Goal: Task Accomplishment & Management: Manage account settings

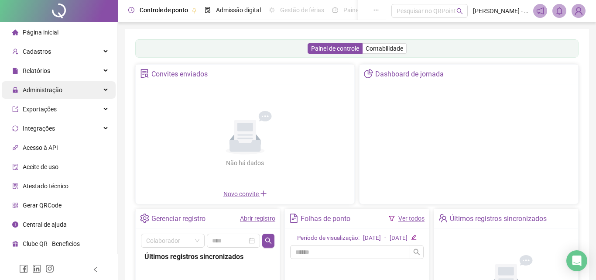
click at [47, 91] on span "Administração" at bounding box center [43, 89] width 40 height 7
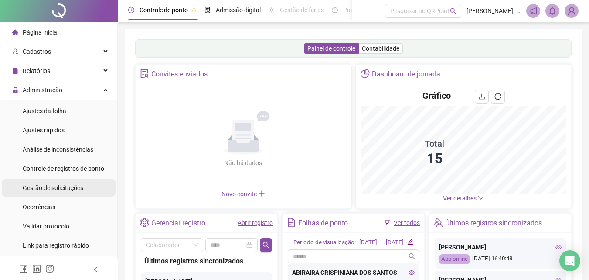
click at [41, 187] on span "Gestão de solicitações" at bounding box center [53, 187] width 61 height 7
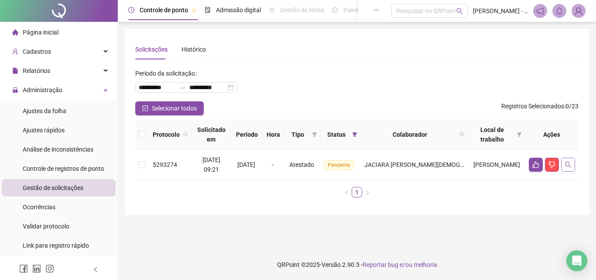
click at [569, 164] on icon "search" at bounding box center [568, 164] width 6 height 6
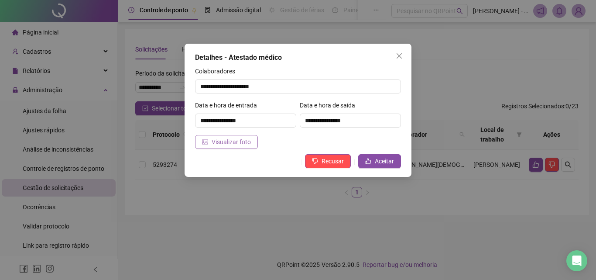
click at [240, 140] on span "Visualizar foto" at bounding box center [231, 142] width 39 height 10
click at [338, 166] on button "Recusar" at bounding box center [328, 161] width 46 height 14
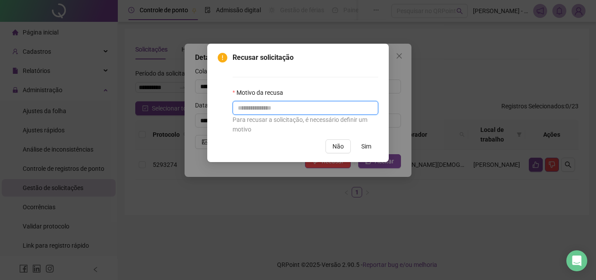
click at [323, 105] on input "text" at bounding box center [306, 108] width 146 height 14
type input "*"
paste input "**********"
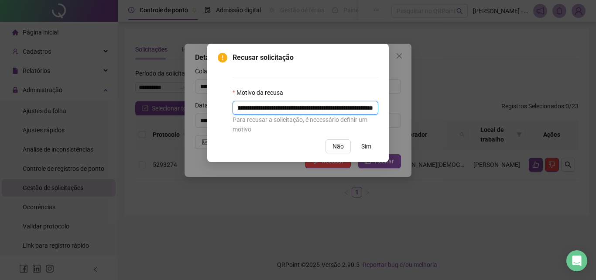
type input "**********"
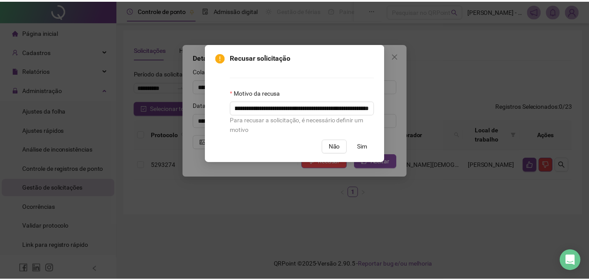
scroll to position [0, 0]
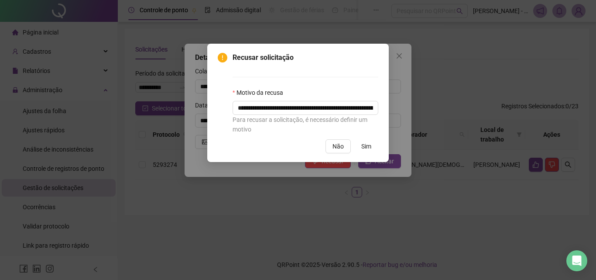
click at [360, 147] on button "Sim" at bounding box center [366, 146] width 24 height 14
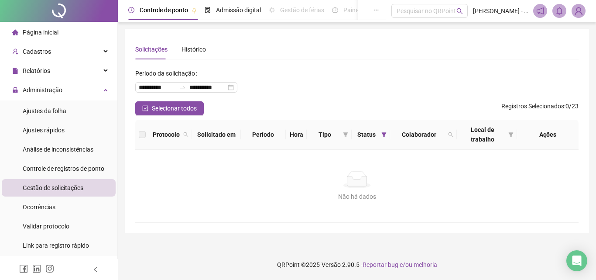
click at [43, 37] on div "Página inicial" at bounding box center [35, 32] width 46 height 17
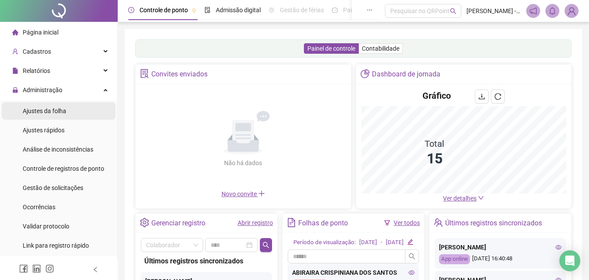
click at [36, 111] on span "Ajustes da folha" at bounding box center [45, 110] width 44 height 7
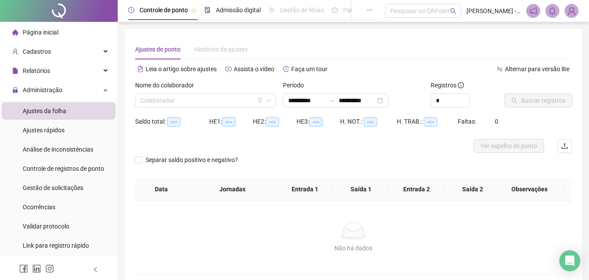
type input "**********"
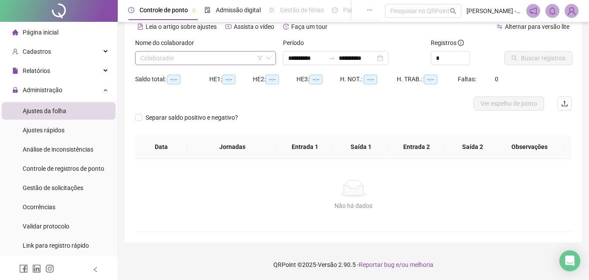
click at [207, 56] on input "search" at bounding box center [201, 57] width 123 height 13
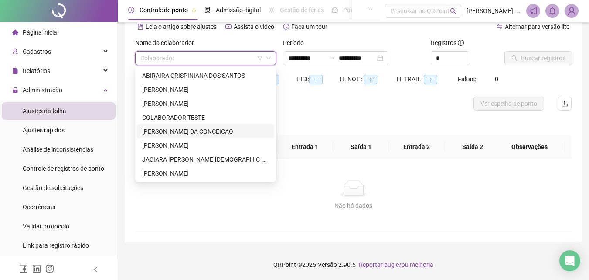
click at [162, 132] on div "[PERSON_NAME] DA CONCEICAO" at bounding box center [205, 132] width 127 height 10
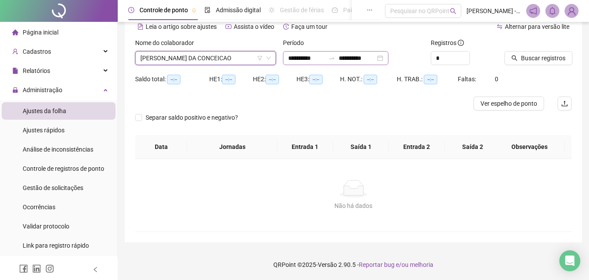
click at [335, 59] on icon "swap-right" at bounding box center [331, 58] width 5 height 2
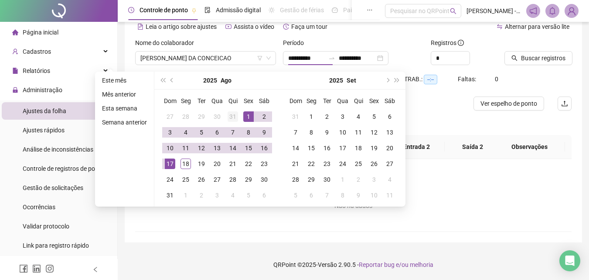
click at [169, 80] on button "prev-year" at bounding box center [173, 80] width 10 height 17
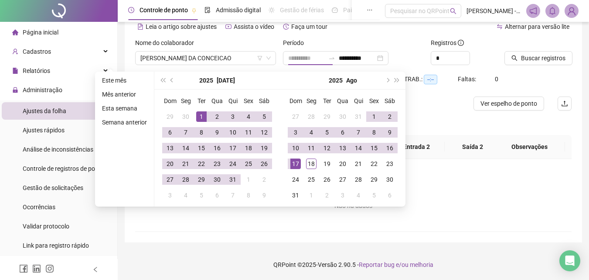
type input "**********"
click at [204, 121] on div "1" at bounding box center [201, 116] width 10 height 10
click at [311, 164] on div "18" at bounding box center [311, 163] width 10 height 10
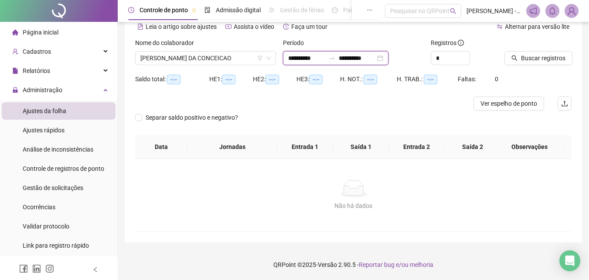
click at [373, 57] on input "**********" at bounding box center [357, 58] width 37 height 10
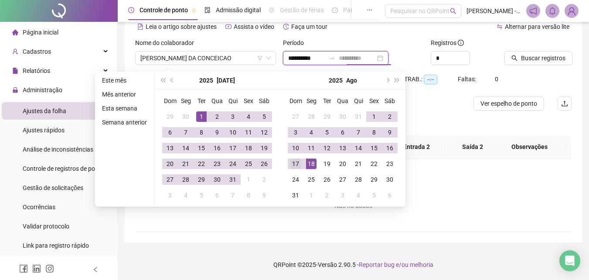
type input "**********"
click at [294, 164] on div "17" at bounding box center [296, 163] width 10 height 10
type input "**********"
click at [307, 59] on input "**********" at bounding box center [306, 58] width 37 height 10
drag, startPoint x: 554, startPoint y: 63, endPoint x: 462, endPoint y: 103, distance: 100.0
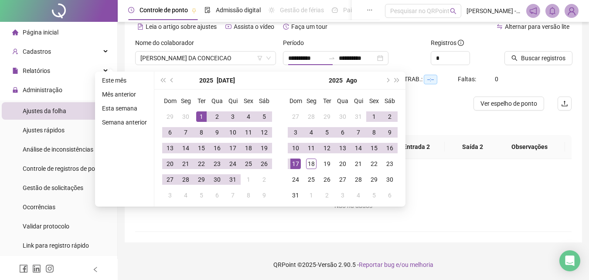
click at [554, 62] on button "Buscar registros" at bounding box center [539, 58] width 68 height 14
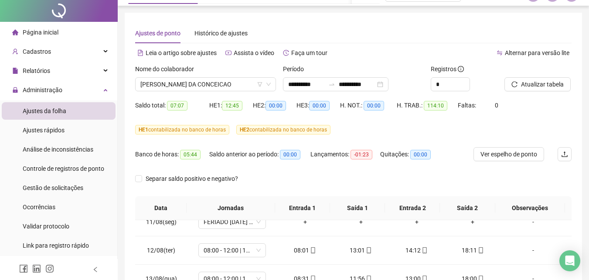
scroll to position [0, 0]
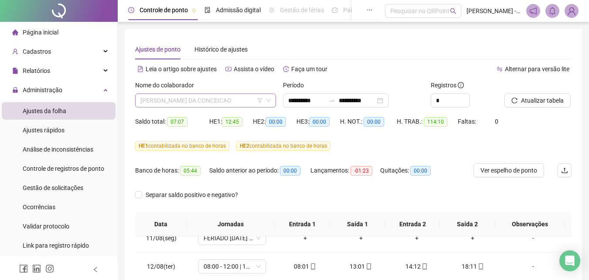
click at [194, 105] on span "[PERSON_NAME] DA CONCEICAO" at bounding box center [205, 100] width 130 height 13
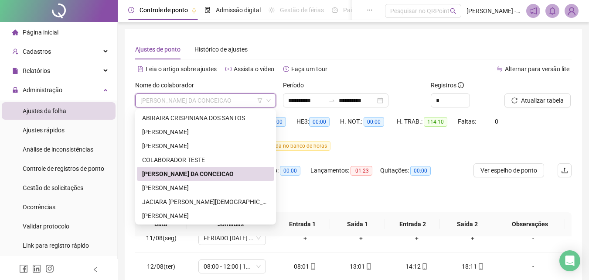
click at [168, 189] on div "[PERSON_NAME]" at bounding box center [205, 188] width 127 height 10
click at [218, 188] on div "Separar saldo positivo e negativo?" at bounding box center [194, 195] width 118 height 14
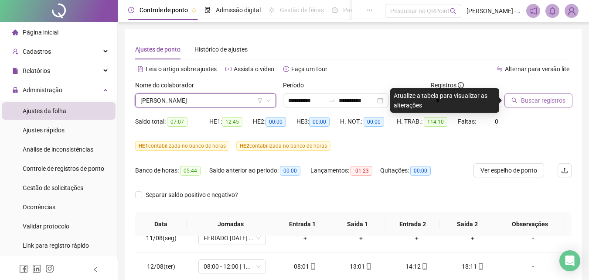
click at [533, 100] on span "Buscar registros" at bounding box center [543, 101] width 45 height 10
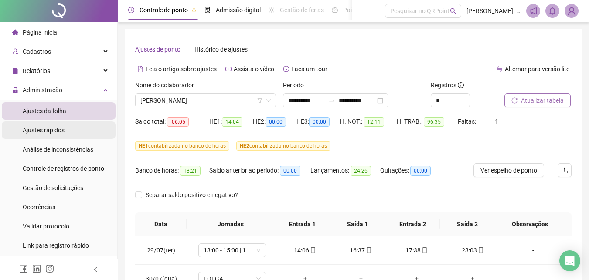
click at [48, 129] on span "Ajustes rápidos" at bounding box center [44, 130] width 42 height 7
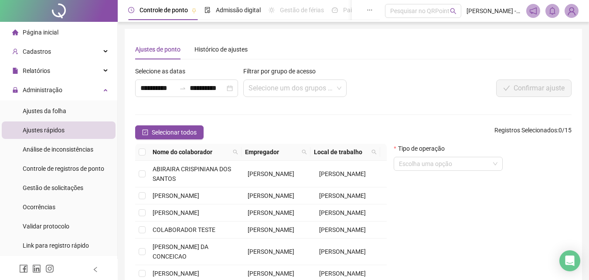
click at [175, 131] on span "Selecionar todos" at bounding box center [174, 132] width 45 height 10
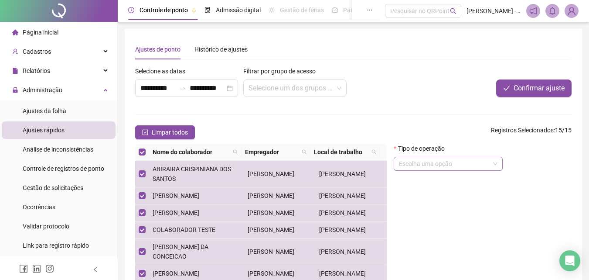
click at [471, 158] on input "search" at bounding box center [444, 163] width 91 height 13
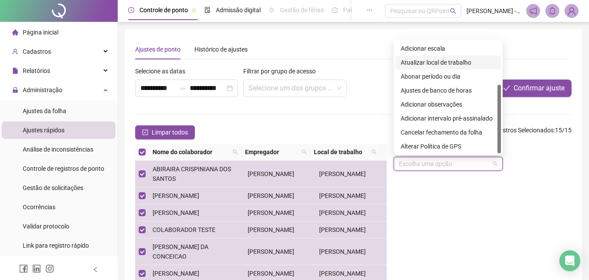
scroll to position [44, 0]
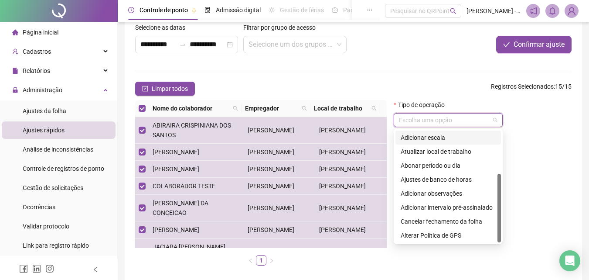
click at [424, 137] on div "Adicionar escala" at bounding box center [448, 138] width 95 height 10
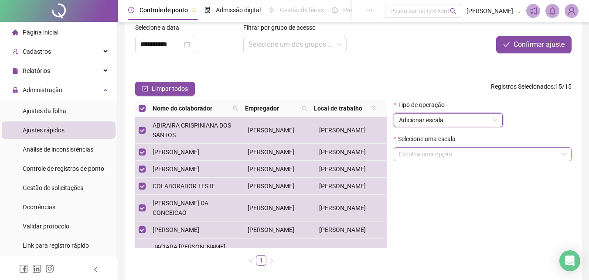
click at [434, 155] on input "search" at bounding box center [479, 153] width 160 height 13
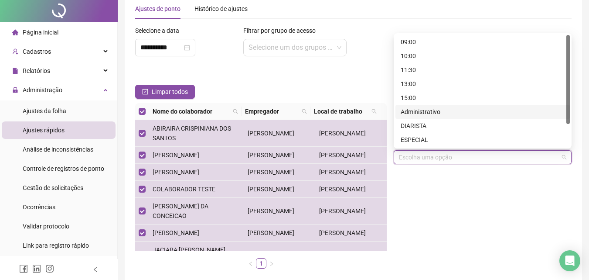
scroll to position [0, 0]
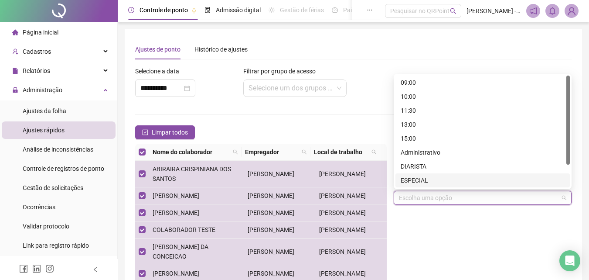
click at [418, 209] on div "Selecione uma escala Escolha uma opção" at bounding box center [483, 195] width 178 height 34
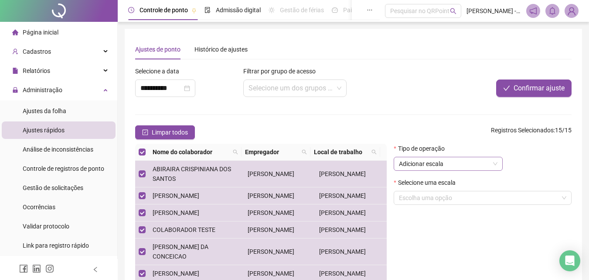
click at [420, 165] on span "Adicionar escala" at bounding box center [448, 163] width 99 height 13
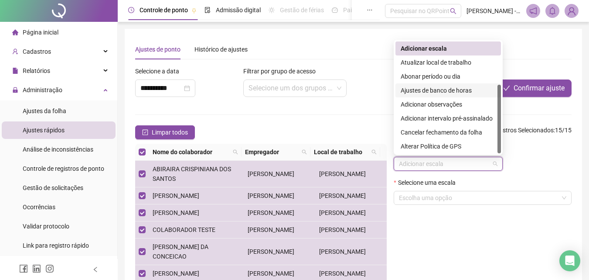
click at [430, 87] on div "Ajustes de banco de horas" at bounding box center [448, 91] width 95 height 10
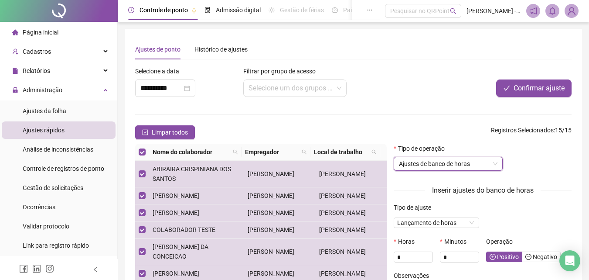
scroll to position [44, 0]
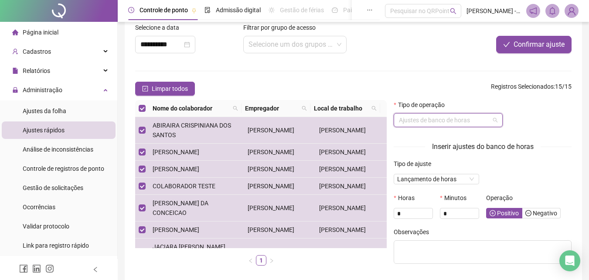
click at [428, 121] on span "Ajustes de banco de horas" at bounding box center [448, 119] width 99 height 13
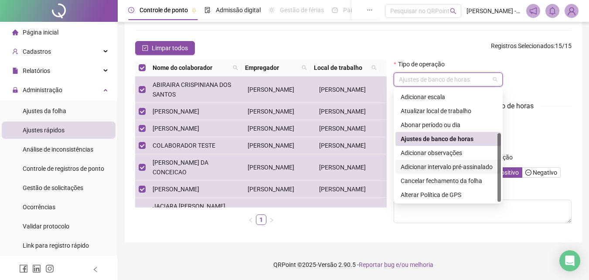
scroll to position [0, 0]
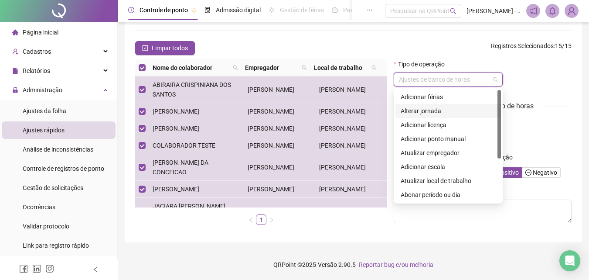
click at [431, 111] on div "Alterar jornada" at bounding box center [448, 111] width 95 height 10
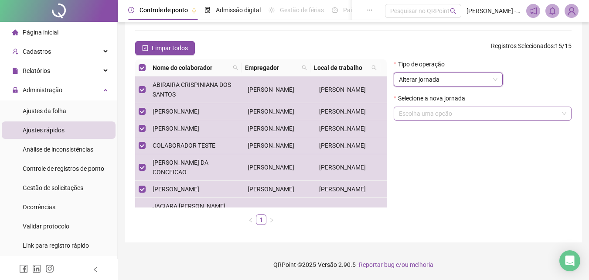
click at [431, 112] on input "search" at bounding box center [479, 113] width 160 height 13
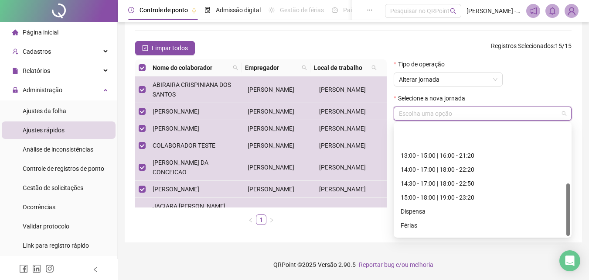
scroll to position [126, 0]
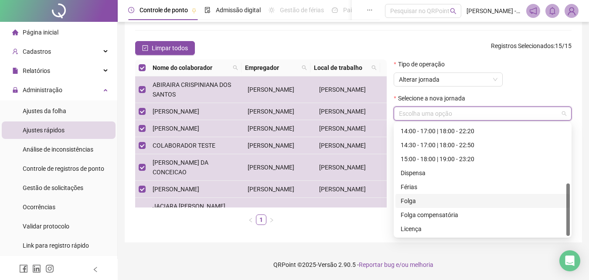
click at [420, 198] on div "Folga" at bounding box center [483, 201] width 164 height 10
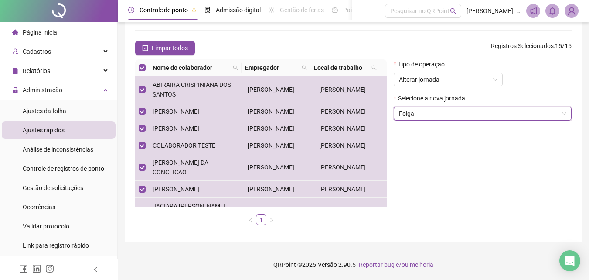
click at [428, 146] on div "Tipo de operação Alterar jornada Selecione a nova jornada Folga Folga" at bounding box center [483, 145] width 185 height 172
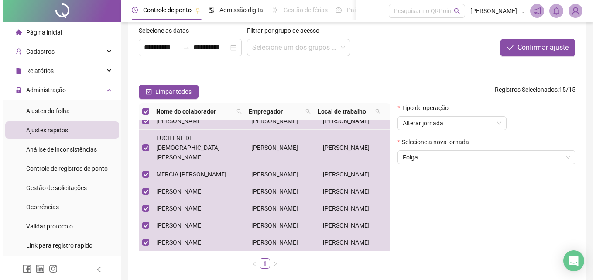
scroll to position [268, 0]
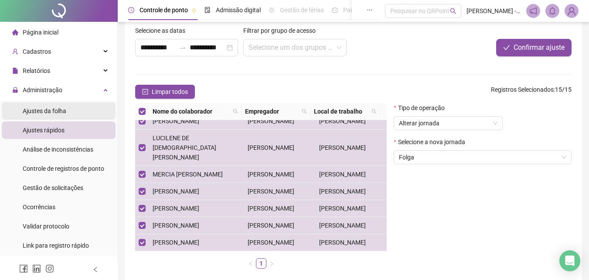
click at [59, 110] on span "Ajustes da folha" at bounding box center [45, 110] width 44 height 7
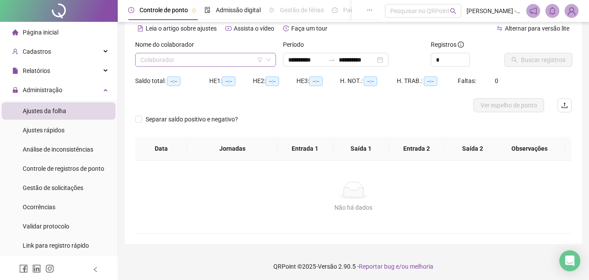
type input "**********"
click at [295, 59] on input "**********" at bounding box center [306, 60] width 37 height 10
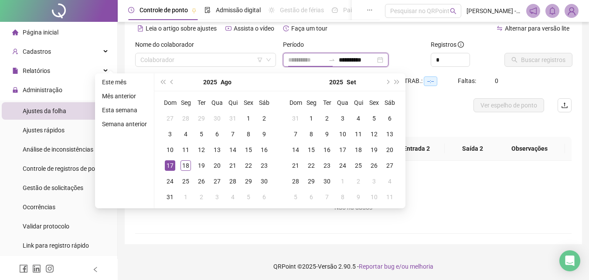
type input "**********"
click at [167, 161] on div "17" at bounding box center [170, 165] width 10 height 10
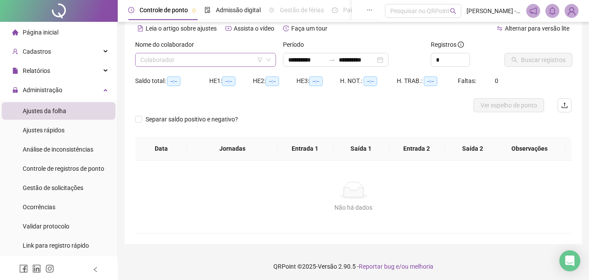
click at [160, 63] on input "search" at bounding box center [201, 59] width 123 height 13
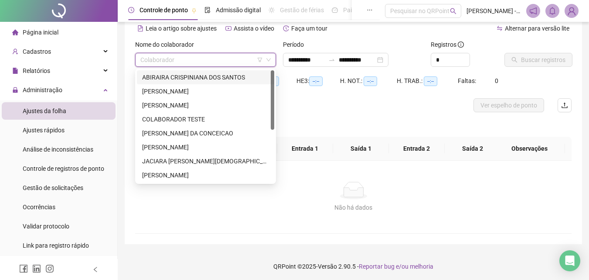
click at [164, 80] on div "ABIRAIRA CRISPINIANA DOS SANTOS" at bounding box center [205, 77] width 127 height 10
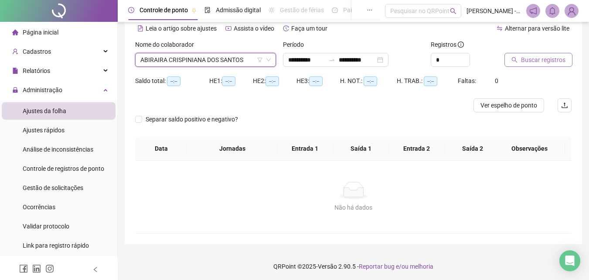
click at [510, 59] on button "Buscar registros" at bounding box center [539, 60] width 68 height 14
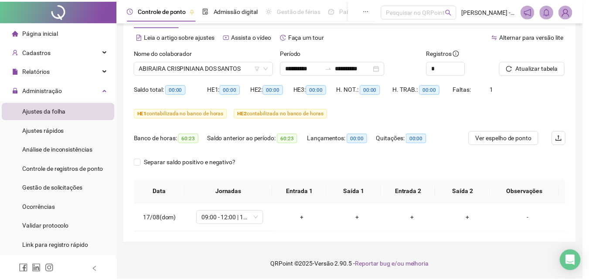
scroll to position [33, 0]
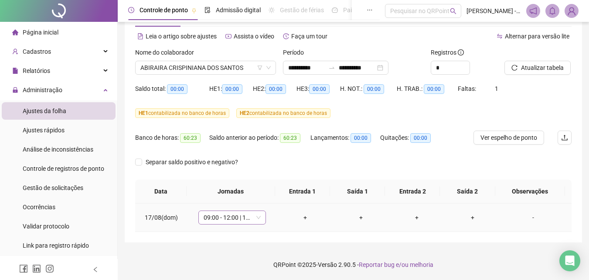
click at [220, 216] on span "09:00 - 12:00 | 13:00 - 17:20" at bounding box center [232, 217] width 57 height 13
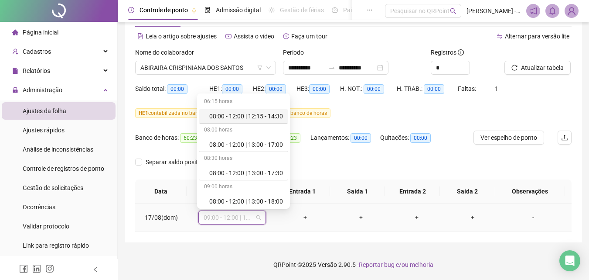
click at [220, 216] on span "09:00 - 12:00 | 13:00 - 17:20" at bounding box center [232, 217] width 57 height 13
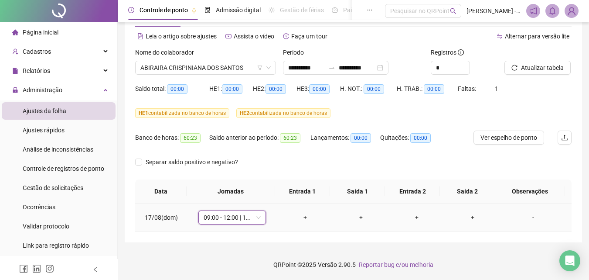
click at [220, 216] on span "09:00 - 12:00 | 13:00 - 17:20" at bounding box center [232, 217] width 57 height 13
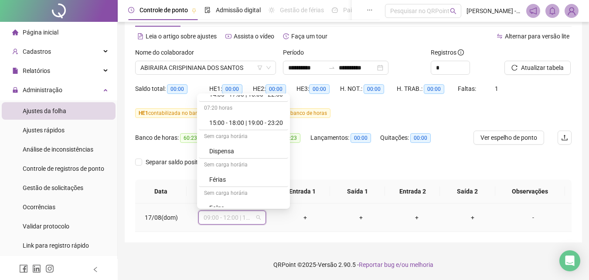
scroll to position [349, 0]
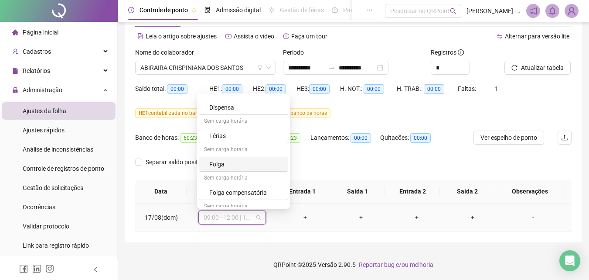
click at [222, 166] on div "Folga" at bounding box center [246, 164] width 74 height 10
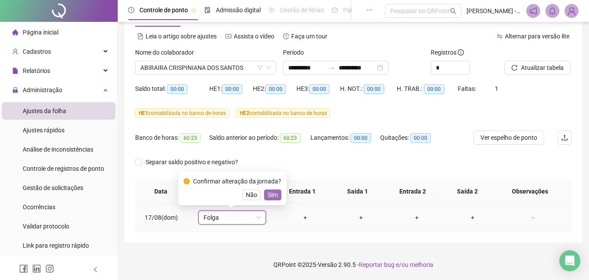
click at [272, 195] on span "Sim" at bounding box center [273, 195] width 10 height 10
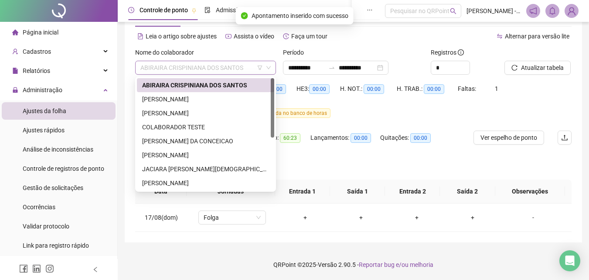
click at [229, 68] on span "ABIRAIRA CRISPINIANA DOS SANTOS" at bounding box center [205, 67] width 130 height 13
click at [182, 98] on div "[PERSON_NAME]" at bounding box center [205, 99] width 127 height 10
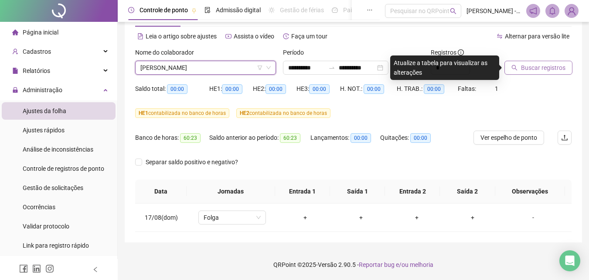
click at [550, 71] on span "Buscar registros" at bounding box center [543, 68] width 45 height 10
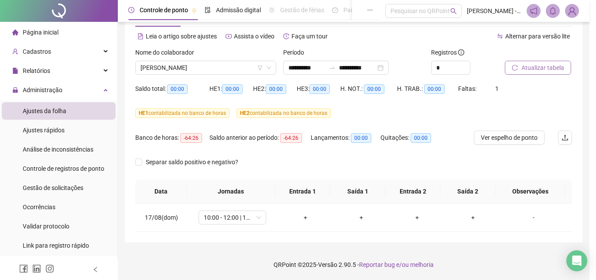
click at [236, 219] on span "10:00 - 12:00 | 13:00 - 18:20" at bounding box center [232, 217] width 57 height 13
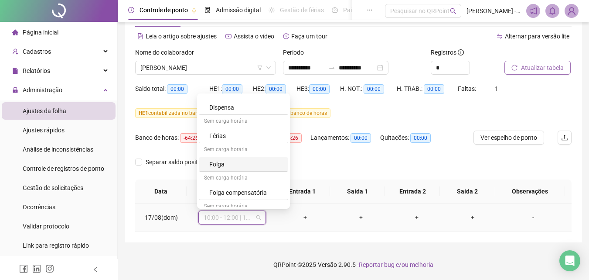
click at [218, 164] on div "Folga" at bounding box center [246, 164] width 74 height 10
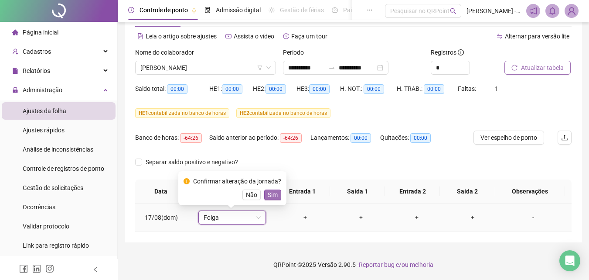
click at [270, 199] on button "Sim" at bounding box center [272, 194] width 17 height 10
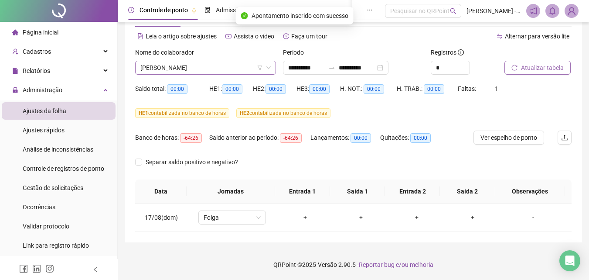
click at [230, 72] on span "[PERSON_NAME]" at bounding box center [205, 67] width 130 height 13
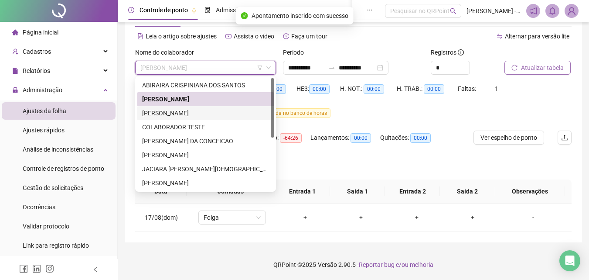
click at [187, 114] on div "[PERSON_NAME]" at bounding box center [205, 113] width 127 height 10
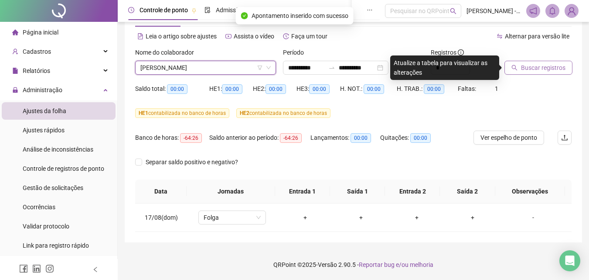
click at [565, 65] on button "Buscar registros" at bounding box center [539, 68] width 68 height 14
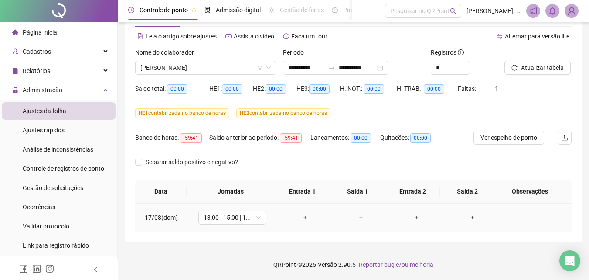
click at [240, 219] on span "13:00 - 15:00 | 16:00 - 21:20" at bounding box center [232, 217] width 57 height 13
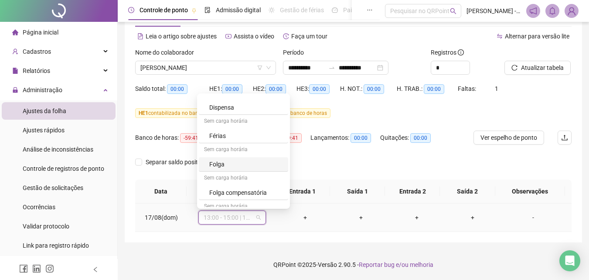
click at [217, 163] on div "Folga" at bounding box center [246, 164] width 74 height 10
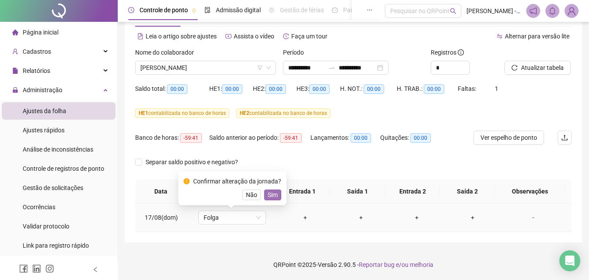
click at [273, 197] on span "Sim" at bounding box center [273, 195] width 10 height 10
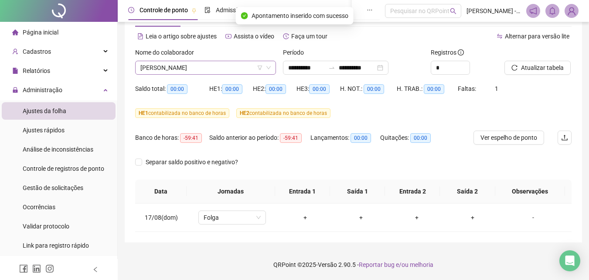
click at [201, 68] on span "[PERSON_NAME]" at bounding box center [205, 67] width 130 height 13
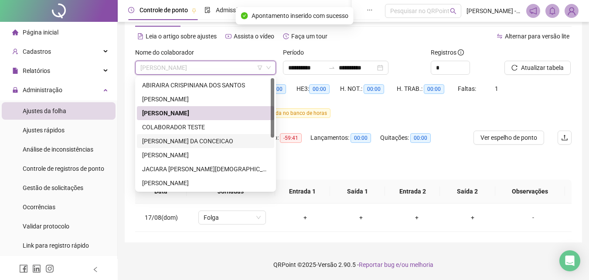
click at [175, 140] on div "[PERSON_NAME] DA CONCEICAO" at bounding box center [205, 141] width 127 height 10
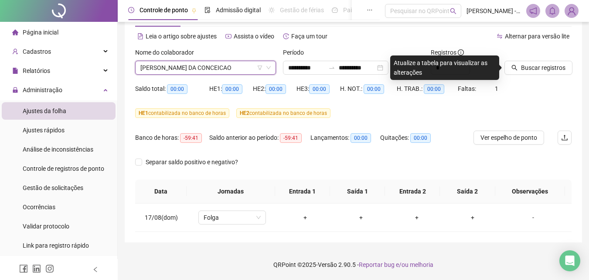
click at [224, 69] on span "[PERSON_NAME] DA CONCEICAO" at bounding box center [205, 67] width 130 height 13
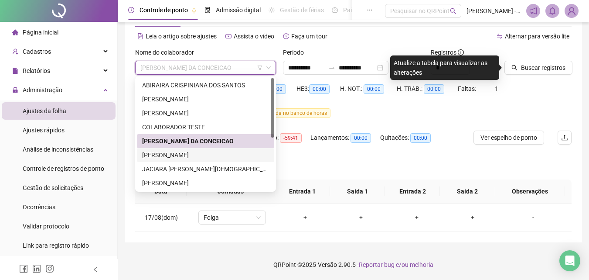
click at [186, 159] on div "[PERSON_NAME]" at bounding box center [205, 155] width 127 height 10
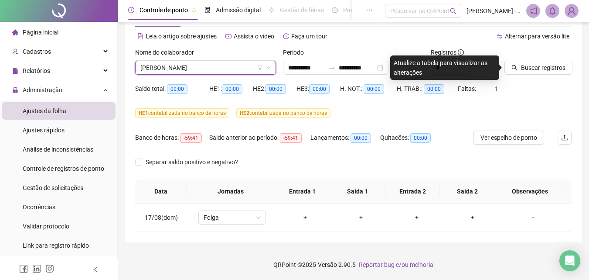
click at [560, 70] on span "Buscar registros" at bounding box center [543, 68] width 45 height 10
click at [553, 67] on span "Buscar registros" at bounding box center [543, 68] width 45 height 10
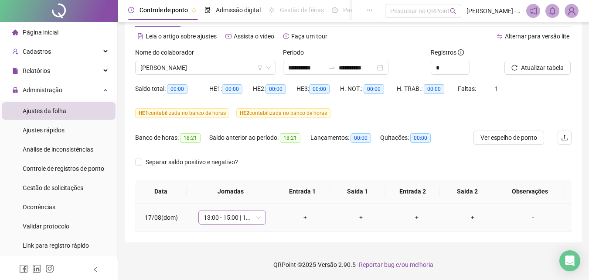
click at [213, 222] on td "13:00 - 15:00 | 16:00 - 21:20" at bounding box center [232, 217] width 90 height 28
click at [213, 222] on span "13:00 - 15:00 | 16:00 - 21:20" at bounding box center [232, 217] width 57 height 13
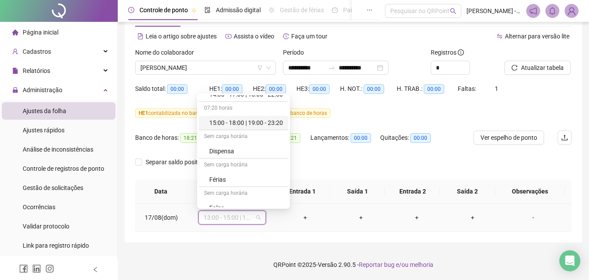
scroll to position [370, 0]
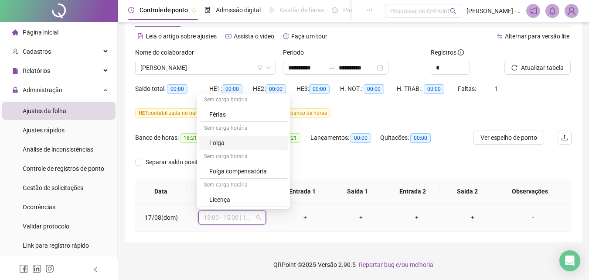
click at [220, 140] on div "Folga" at bounding box center [246, 143] width 74 height 10
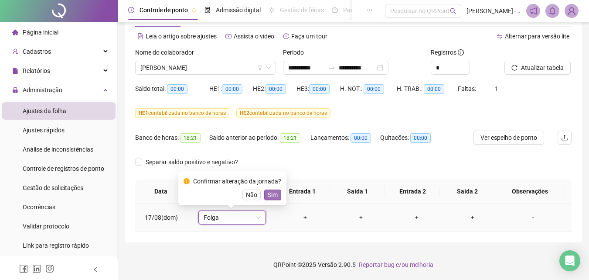
click at [270, 191] on span "Sim" at bounding box center [273, 195] width 10 height 10
click at [239, 69] on span "[PERSON_NAME]" at bounding box center [205, 67] width 130 height 13
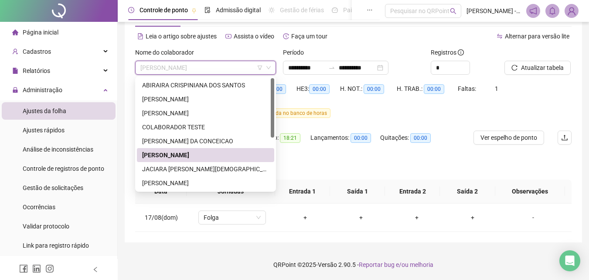
click at [169, 152] on div "[PERSON_NAME]" at bounding box center [205, 155] width 127 height 10
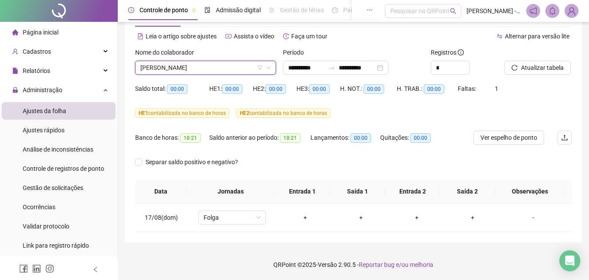
click at [199, 50] on label "Nome do colaborador" at bounding box center [167, 53] width 65 height 10
click at [198, 62] on span "[PERSON_NAME]" at bounding box center [205, 67] width 130 height 13
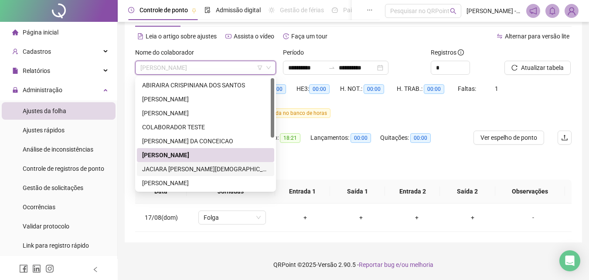
click at [185, 167] on div "JACIARA [PERSON_NAME][DEMOGRAPHIC_DATA]" at bounding box center [205, 169] width 127 height 10
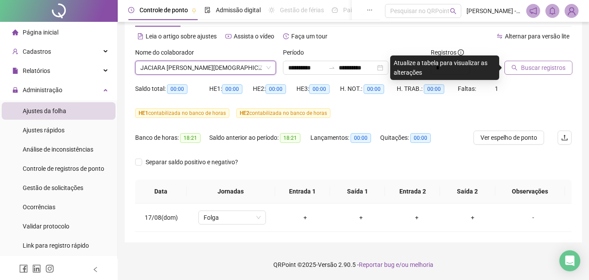
click at [548, 67] on span "Buscar registros" at bounding box center [543, 68] width 45 height 10
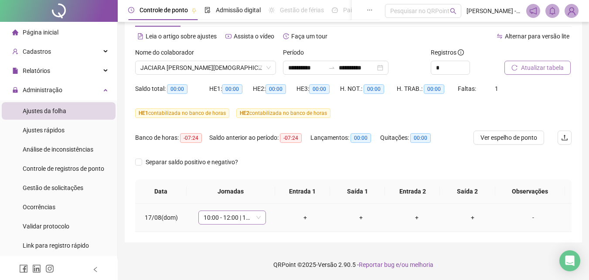
click at [232, 222] on span "10:00 - 12:00 | 13:00 - 18:20" at bounding box center [232, 217] width 57 height 13
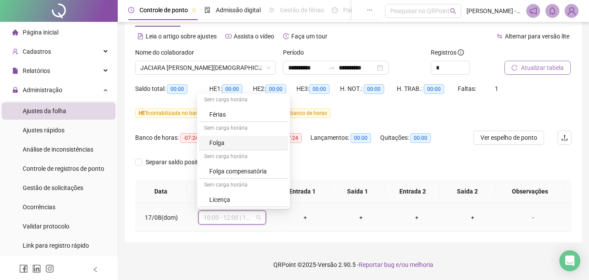
click at [218, 143] on div "Folga" at bounding box center [246, 143] width 74 height 10
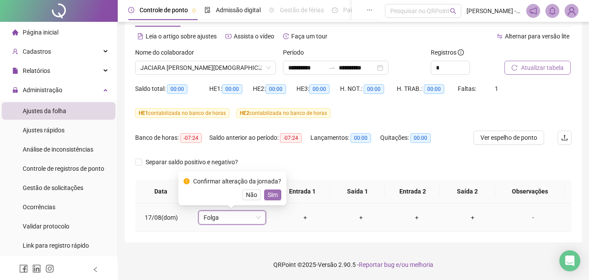
click at [270, 189] on button "Sim" at bounding box center [272, 194] width 17 height 10
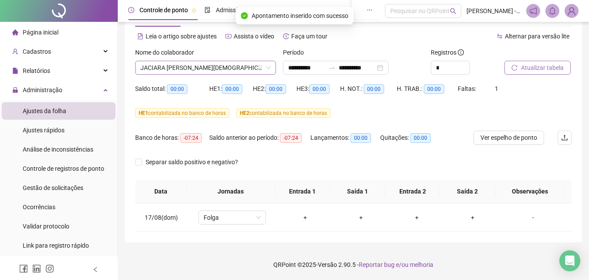
click at [145, 70] on span "JACIARA [PERSON_NAME][DEMOGRAPHIC_DATA]" at bounding box center [205, 67] width 130 height 13
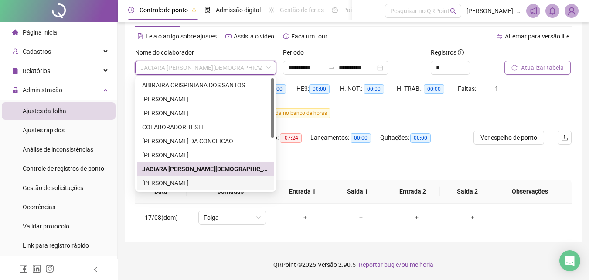
click at [152, 184] on div "[PERSON_NAME]" at bounding box center [205, 183] width 127 height 10
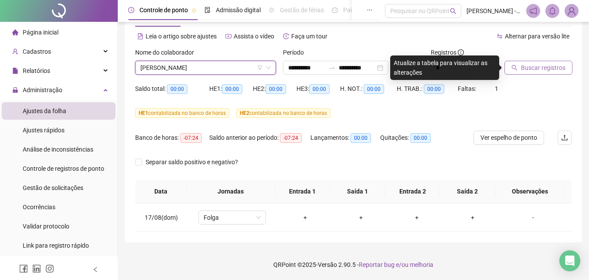
click at [533, 68] on span "Buscar registros" at bounding box center [543, 68] width 45 height 10
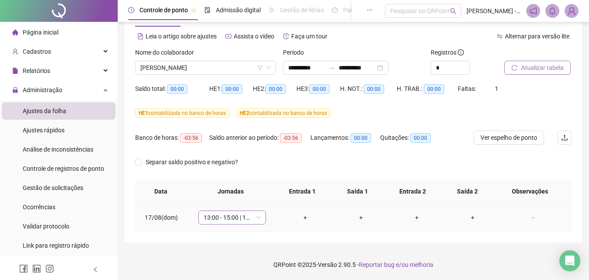
click at [217, 216] on span "13:00 - 15:00 | 16:00 - 21:20" at bounding box center [232, 217] width 57 height 13
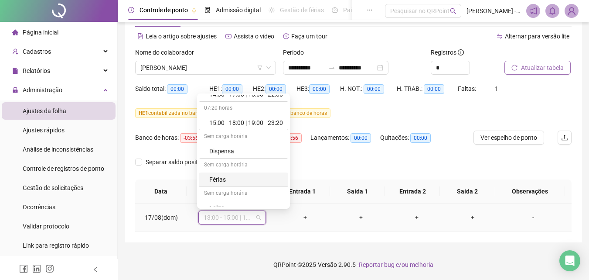
scroll to position [349, 0]
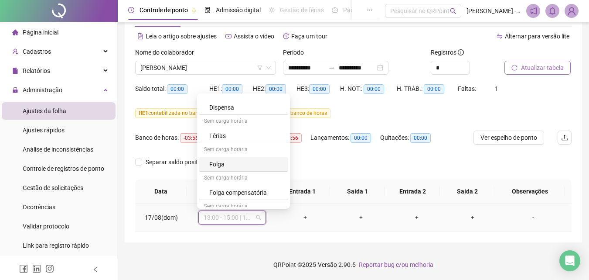
click at [223, 164] on div "Folga" at bounding box center [246, 164] width 74 height 10
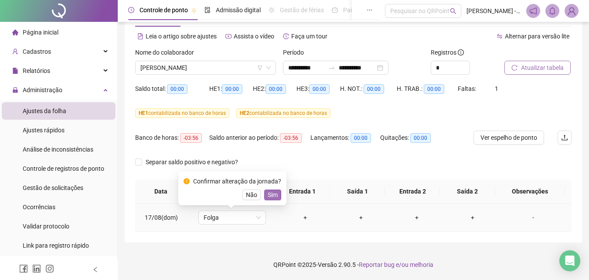
click at [268, 193] on span "Sim" at bounding box center [273, 195] width 10 height 10
click at [266, 193] on th "Jornadas" at bounding box center [231, 191] width 89 height 24
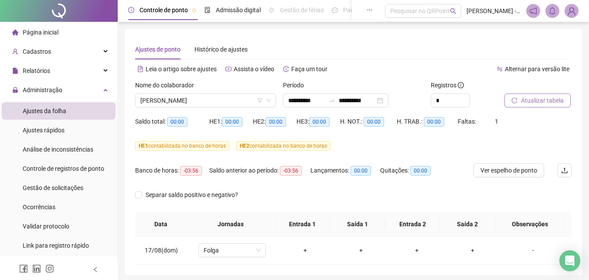
scroll to position [33, 0]
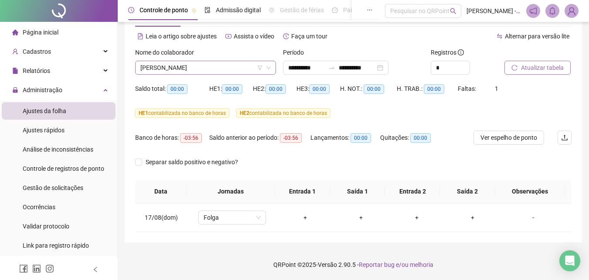
click at [237, 62] on span "[PERSON_NAME]" at bounding box center [205, 67] width 130 height 13
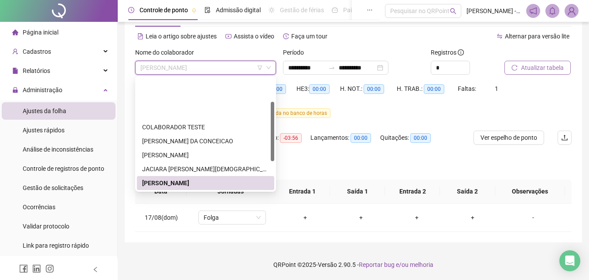
scroll to position [44, 0]
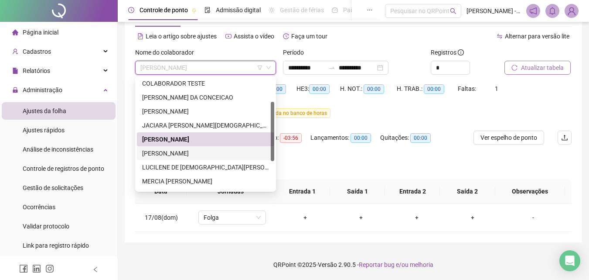
click at [175, 155] on div "[PERSON_NAME]" at bounding box center [205, 153] width 127 height 10
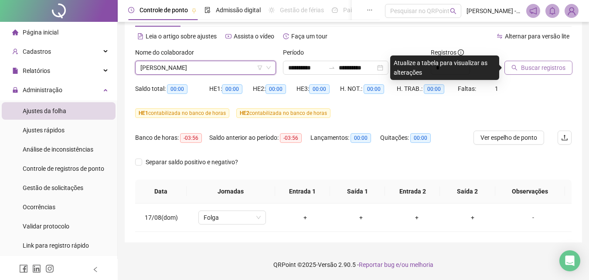
click at [534, 68] on span "Buscar registros" at bounding box center [543, 68] width 45 height 10
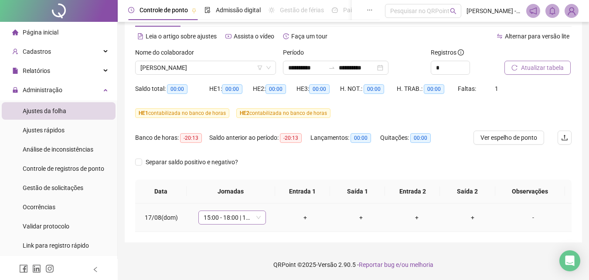
click at [238, 216] on span "15:00 - 18:00 | 19:00 - 23:20" at bounding box center [232, 217] width 57 height 13
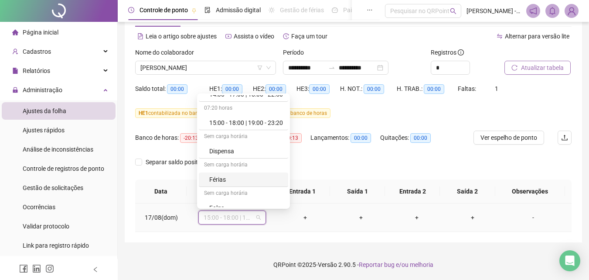
scroll to position [349, 0]
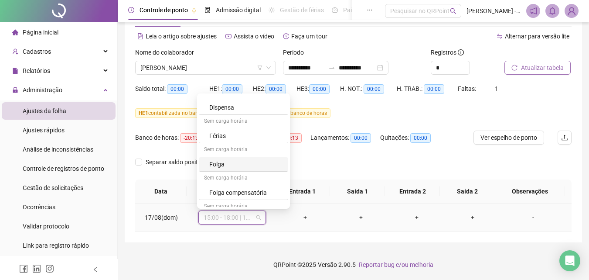
click at [219, 164] on div "Folga" at bounding box center [246, 164] width 74 height 10
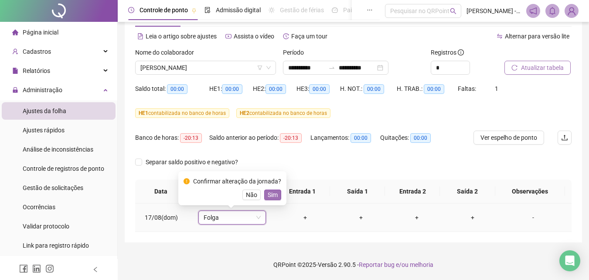
click at [268, 197] on span "Sim" at bounding box center [273, 195] width 10 height 10
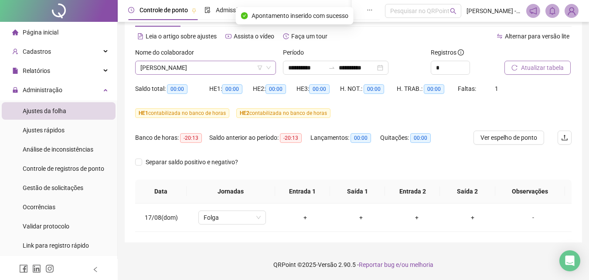
click at [178, 68] on span "[PERSON_NAME]" at bounding box center [205, 67] width 130 height 13
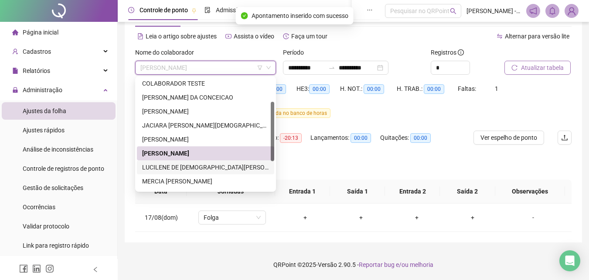
click at [162, 169] on div "LUCILENE DE [DEMOGRAPHIC_DATA][PERSON_NAME]" at bounding box center [205, 167] width 127 height 10
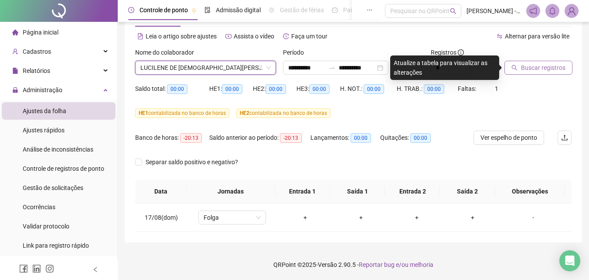
click at [518, 62] on button "Buscar registros" at bounding box center [539, 68] width 68 height 14
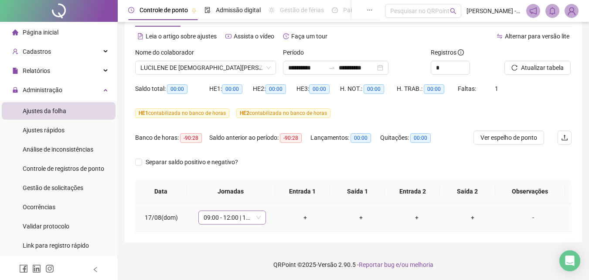
click at [234, 216] on span "09:00 - 12:00 | 13:00 - 17:20" at bounding box center [232, 217] width 57 height 13
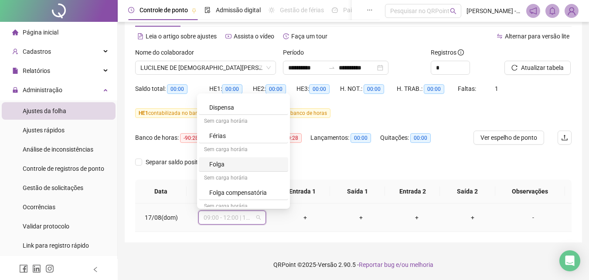
click at [223, 165] on div "Folga" at bounding box center [246, 164] width 74 height 10
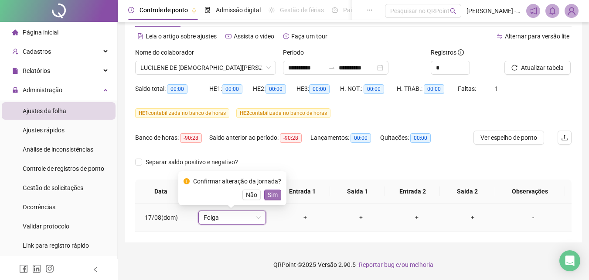
click at [275, 192] on button "Sim" at bounding box center [272, 194] width 17 height 10
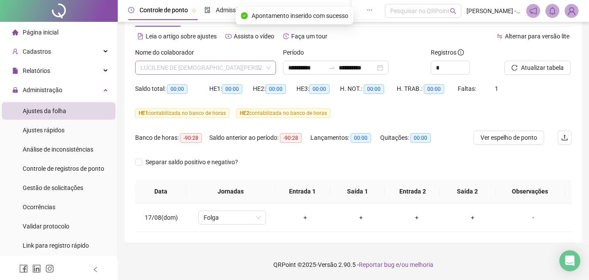
click at [236, 64] on span "LUCILENE DE [DEMOGRAPHIC_DATA][PERSON_NAME]" at bounding box center [205, 67] width 130 height 13
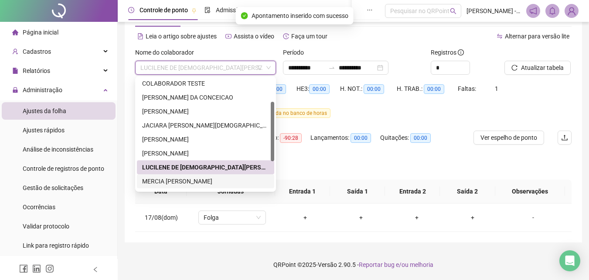
click at [155, 183] on div "MERCIA [PERSON_NAME]" at bounding box center [205, 181] width 127 height 10
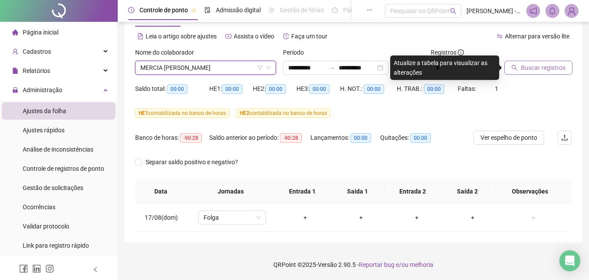
click at [563, 62] on button "Buscar registros" at bounding box center [539, 68] width 68 height 14
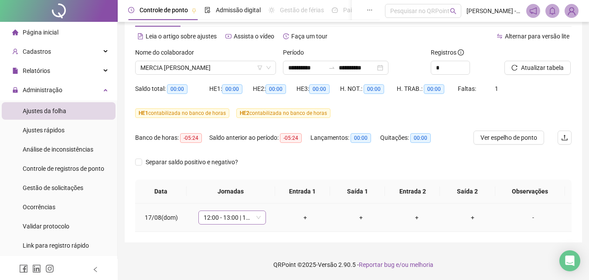
click at [237, 212] on span "12:00 - 13:00 | 14:00 - 20:20" at bounding box center [232, 217] width 57 height 13
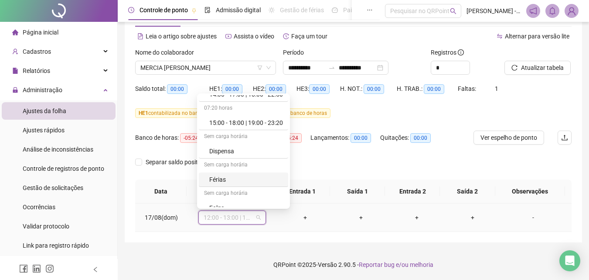
scroll to position [370, 0]
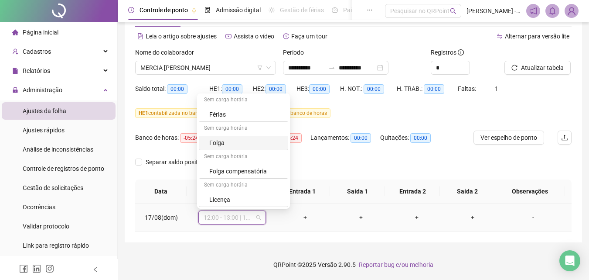
click at [227, 141] on div "Folga" at bounding box center [246, 143] width 74 height 10
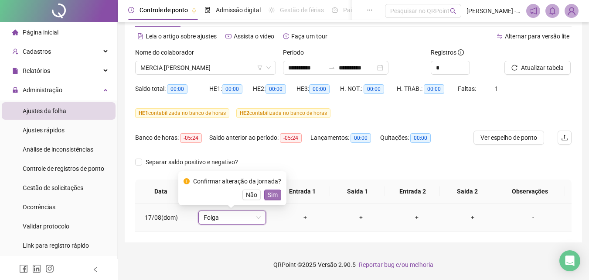
click at [269, 192] on span "Sim" at bounding box center [273, 195] width 10 height 10
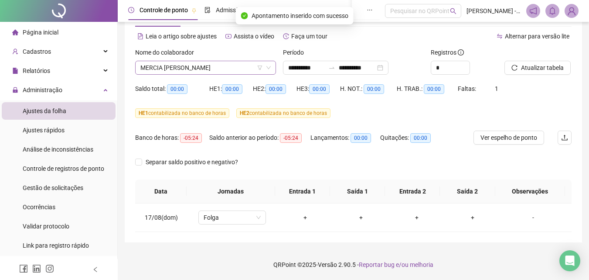
click at [193, 69] on span "MERCIA [PERSON_NAME]" at bounding box center [205, 67] width 130 height 13
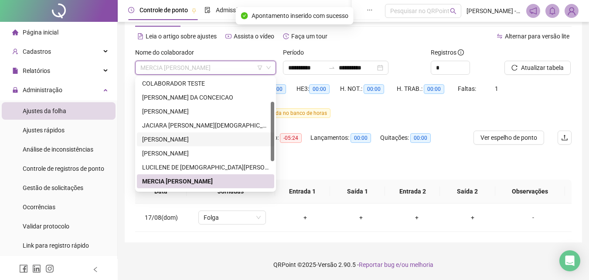
scroll to position [87, 0]
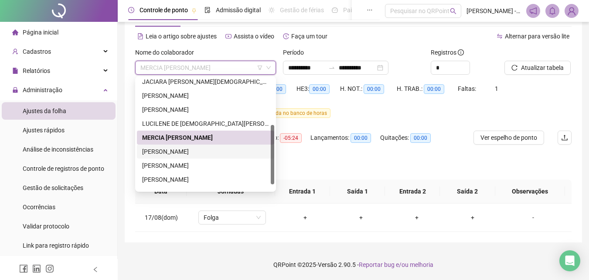
click at [176, 154] on div "[PERSON_NAME]" at bounding box center [205, 152] width 127 height 10
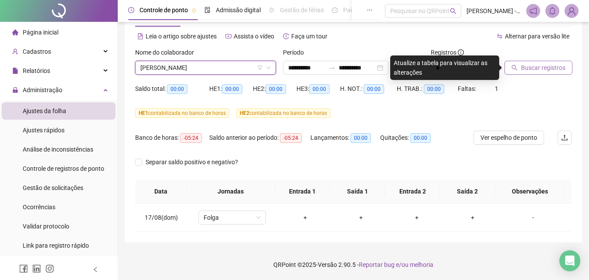
click at [553, 72] on span "Buscar registros" at bounding box center [543, 68] width 45 height 10
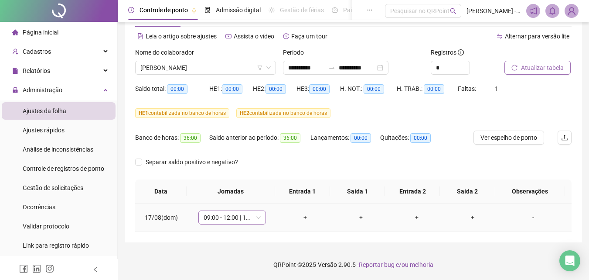
click at [240, 218] on span "09:00 - 12:00 | 13:00 - 17:20" at bounding box center [232, 217] width 57 height 13
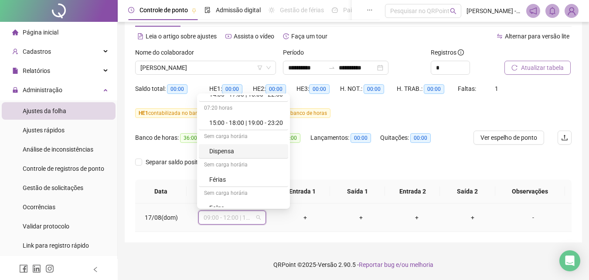
scroll to position [349, 0]
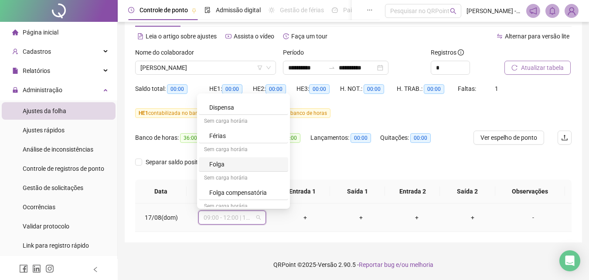
click at [216, 162] on div "Folga" at bounding box center [246, 164] width 74 height 10
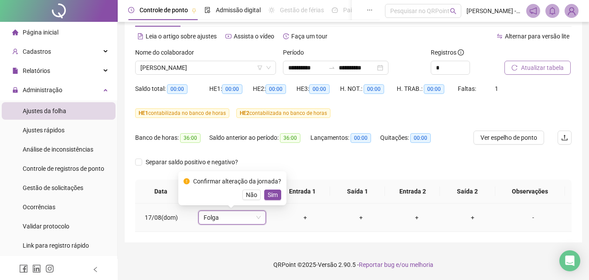
click at [271, 198] on span "Sim" at bounding box center [273, 195] width 10 height 10
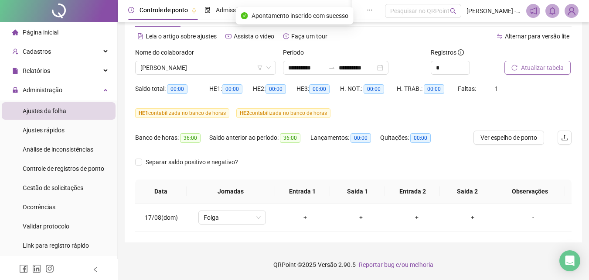
click at [152, 84] on div "Saldo total: 00:00" at bounding box center [172, 89] width 74 height 10
click at [158, 74] on div "[PERSON_NAME]" at bounding box center [205, 68] width 141 height 14
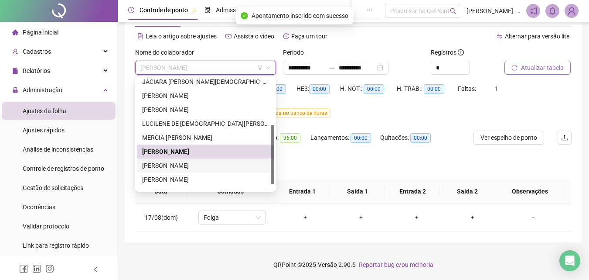
click at [192, 165] on div "[PERSON_NAME]" at bounding box center [205, 166] width 127 height 10
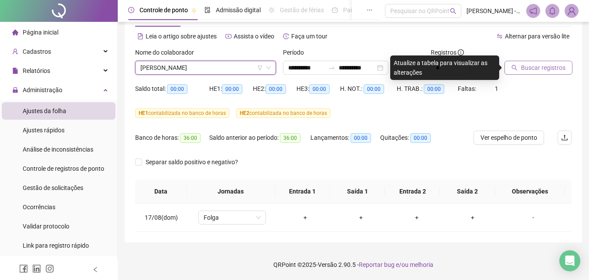
click at [550, 71] on span "Buscar registros" at bounding box center [543, 68] width 45 height 10
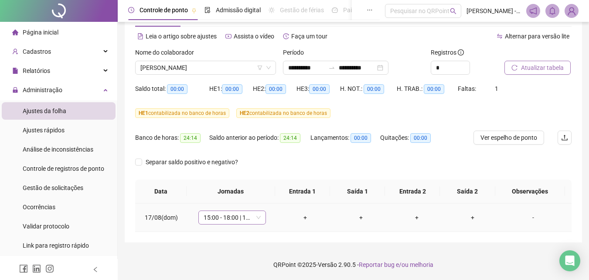
click at [218, 220] on span "15:00 - 18:00 | 19:00 - 23:20" at bounding box center [232, 217] width 57 height 13
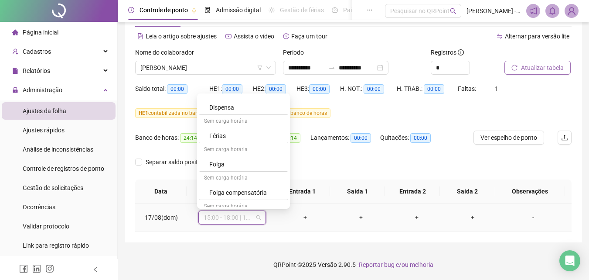
click at [214, 163] on div "Folga" at bounding box center [246, 164] width 74 height 10
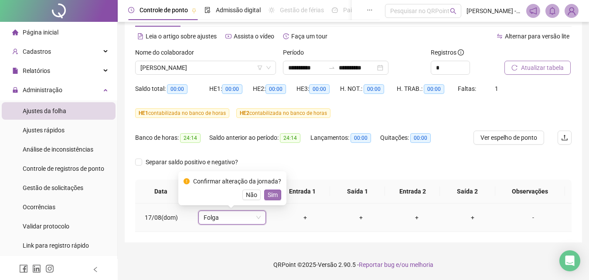
click at [273, 193] on span "Sim" at bounding box center [273, 195] width 10 height 10
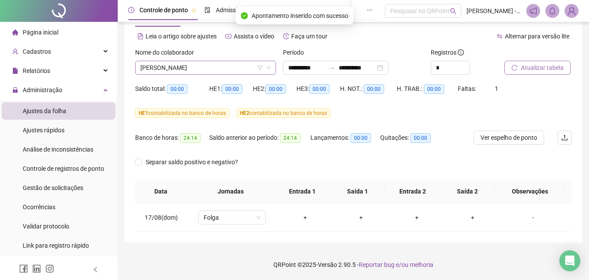
click at [248, 67] on span "[PERSON_NAME]" at bounding box center [205, 67] width 130 height 13
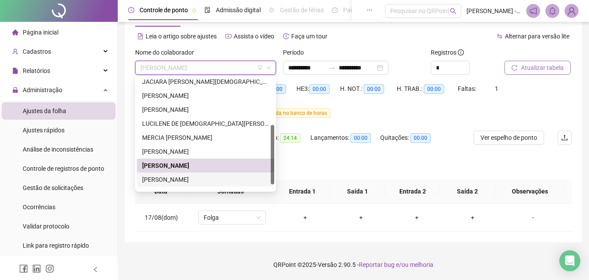
click at [168, 183] on div "[PERSON_NAME]" at bounding box center [205, 180] width 127 height 10
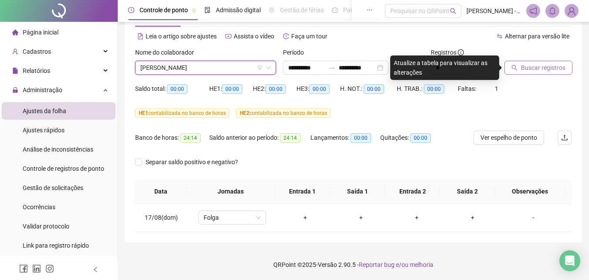
click at [534, 69] on span "Buscar registros" at bounding box center [543, 68] width 45 height 10
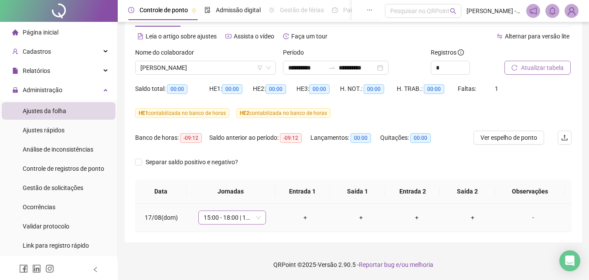
click at [219, 219] on span "15:00 - 18:00 | 19:00 - 23:20" at bounding box center [232, 217] width 57 height 13
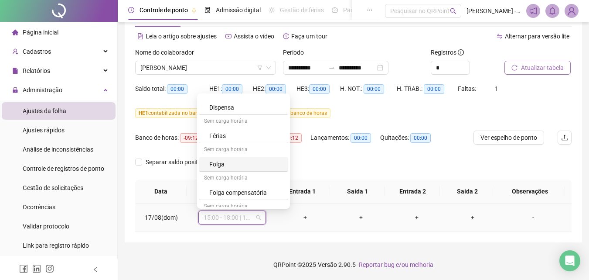
click at [220, 164] on div "Folga" at bounding box center [246, 164] width 74 height 10
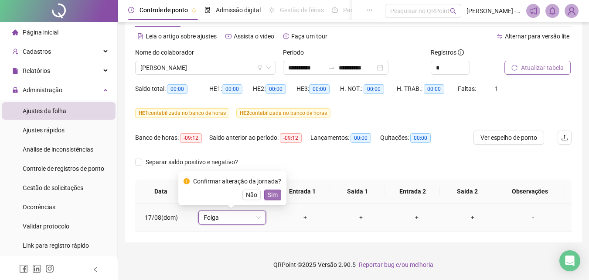
click at [264, 191] on button "Sim" at bounding box center [272, 194] width 17 height 10
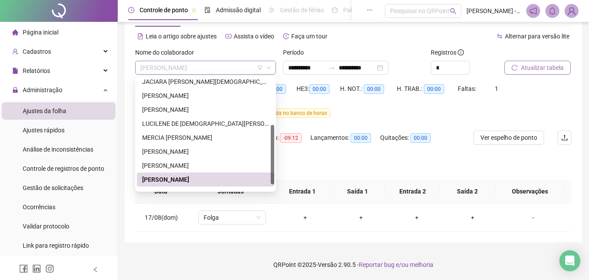
click at [200, 66] on span "[PERSON_NAME]" at bounding box center [205, 67] width 130 height 13
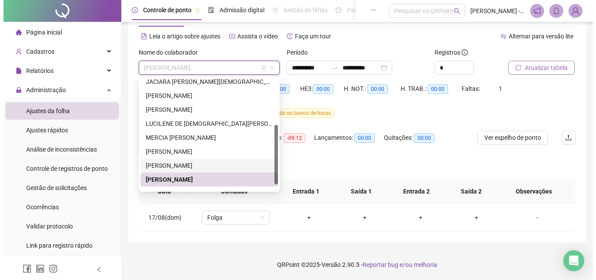
scroll to position [98, 0]
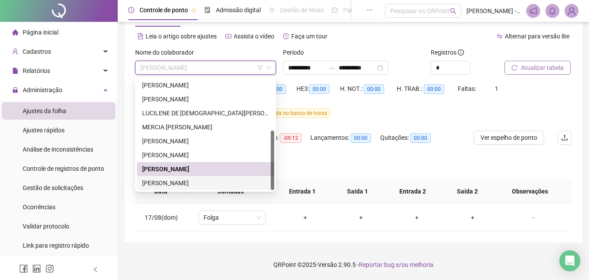
click at [192, 180] on div "[PERSON_NAME]" at bounding box center [205, 183] width 127 height 10
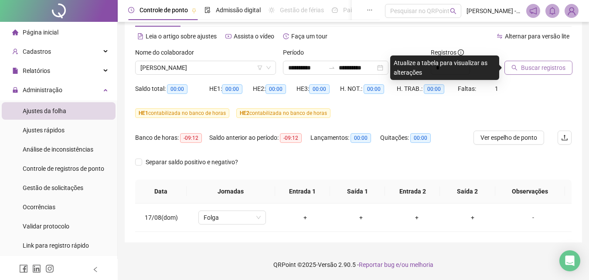
click at [515, 70] on icon "search" at bounding box center [515, 68] width 6 height 6
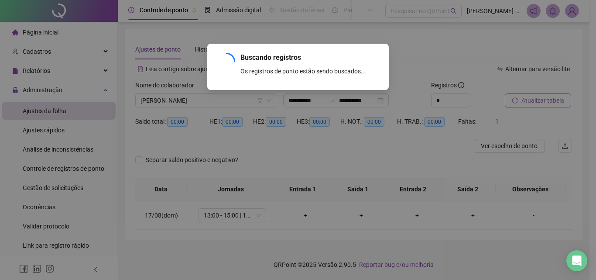
scroll to position [0, 0]
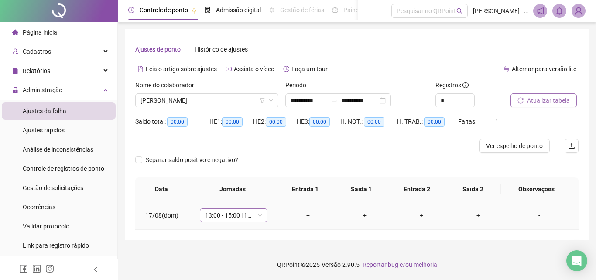
click at [245, 212] on span "13:00 - 15:00 | 16:00 - 21:20" at bounding box center [233, 215] width 57 height 13
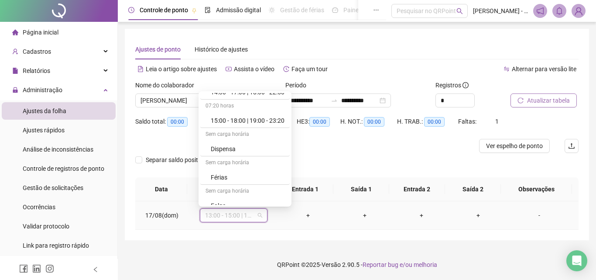
scroll to position [349, 0]
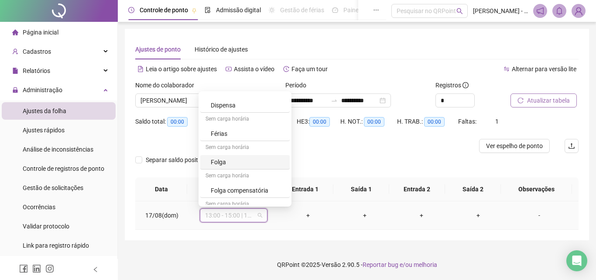
click at [225, 162] on div "Folga" at bounding box center [248, 162] width 74 height 10
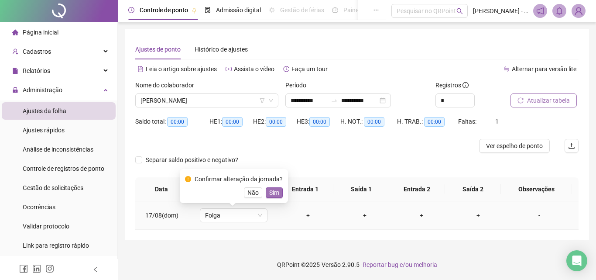
click at [271, 191] on span "Sim" at bounding box center [274, 193] width 10 height 10
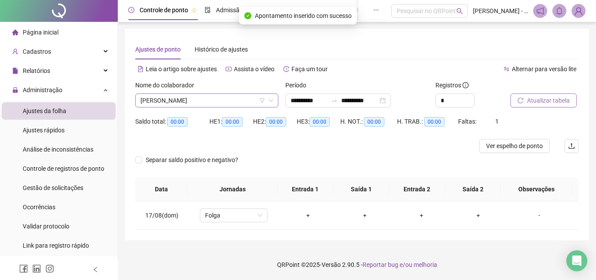
click at [205, 97] on span "[PERSON_NAME]" at bounding box center [206, 100] width 133 height 13
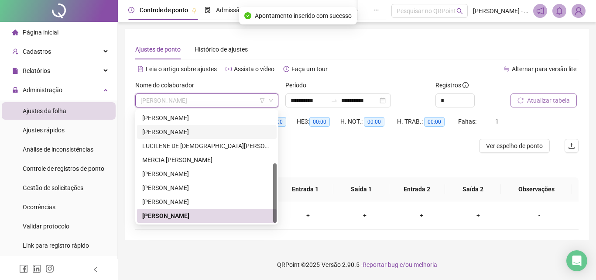
scroll to position [0, 0]
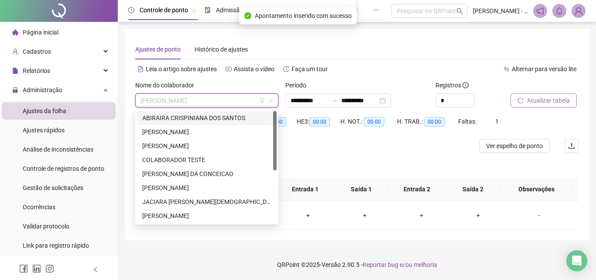
drag, startPoint x: 217, startPoint y: 119, endPoint x: 222, endPoint y: 117, distance: 4.6
click at [217, 118] on div "ABIRAIRA CRISPINIANA DOS SANTOS" at bounding box center [206, 118] width 129 height 10
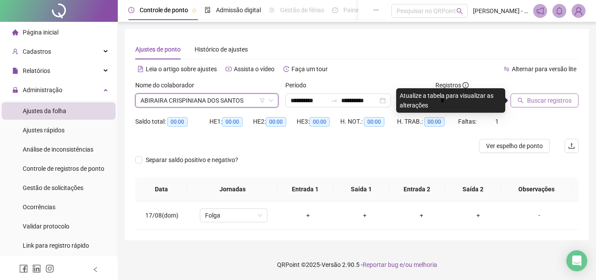
click at [532, 103] on span "Buscar registros" at bounding box center [549, 101] width 45 height 10
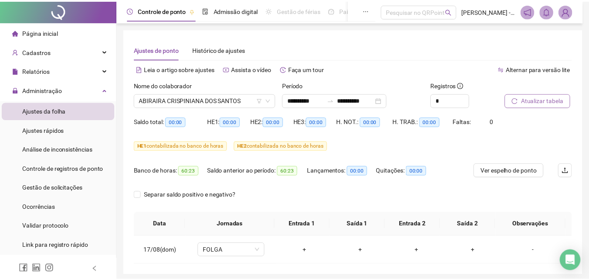
scroll to position [33, 0]
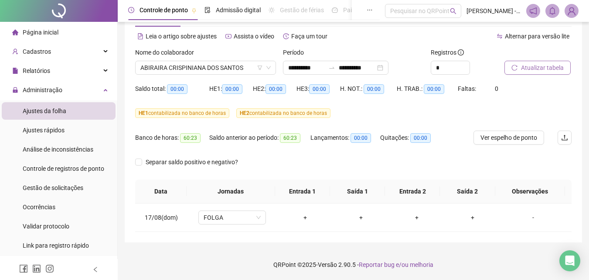
click at [240, 59] on div "Nome do colaborador" at bounding box center [205, 54] width 141 height 13
click at [227, 72] on span "ABIRAIRA CRISPINIANA DOS SANTOS" at bounding box center [205, 67] width 130 height 13
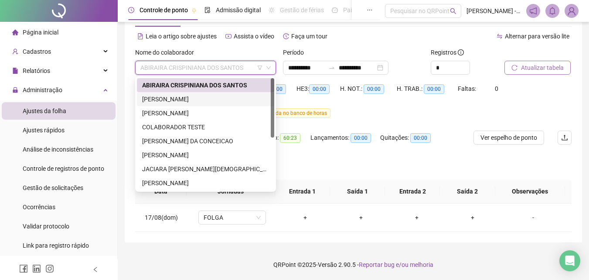
click at [209, 97] on div "[PERSON_NAME]" at bounding box center [205, 99] width 127 height 10
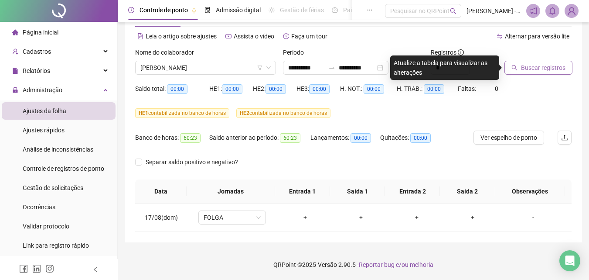
click at [510, 62] on button "Buscar registros" at bounding box center [539, 68] width 68 height 14
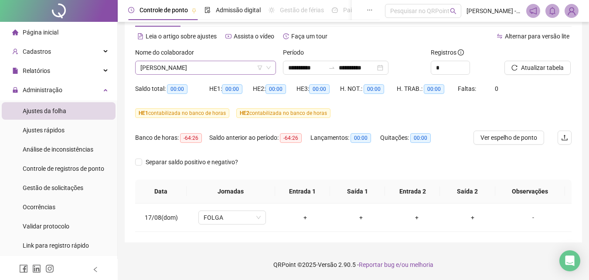
click at [199, 63] on span "[PERSON_NAME]" at bounding box center [205, 67] width 130 height 13
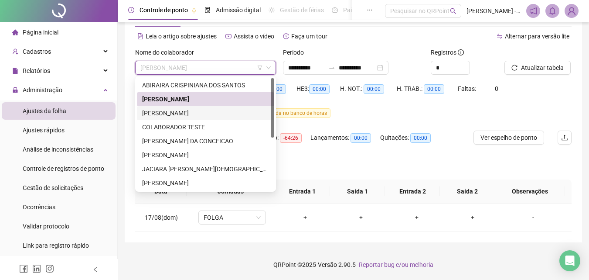
click at [186, 116] on div "[PERSON_NAME]" at bounding box center [205, 113] width 127 height 10
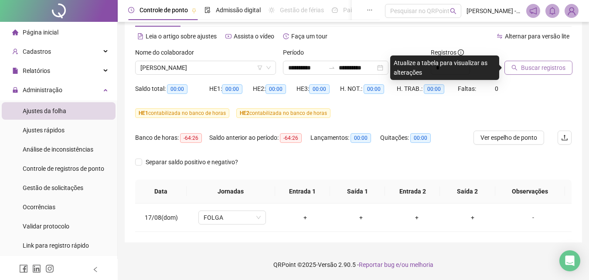
click at [557, 63] on span "Buscar registros" at bounding box center [543, 68] width 45 height 10
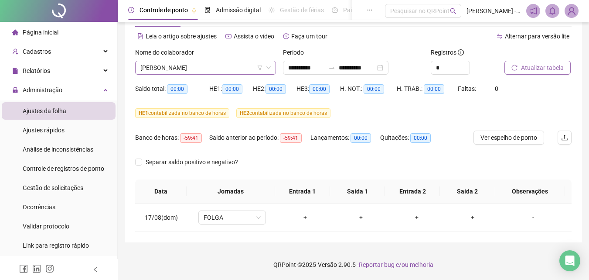
click at [198, 65] on span "[PERSON_NAME]" at bounding box center [205, 67] width 130 height 13
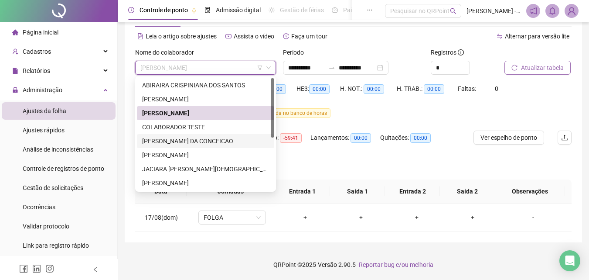
click at [174, 140] on div "[PERSON_NAME] DA CONCEICAO" at bounding box center [205, 141] width 127 height 10
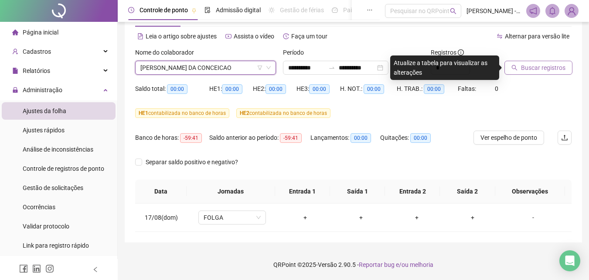
click at [558, 68] on span "Buscar registros" at bounding box center [543, 68] width 45 height 10
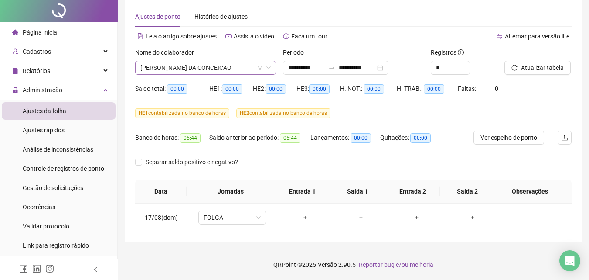
scroll to position [0, 0]
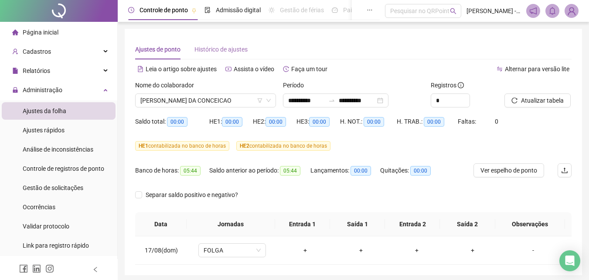
click at [234, 56] on div "Histórico de ajustes" at bounding box center [221, 49] width 53 height 20
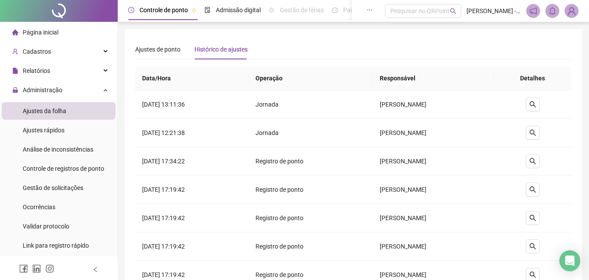
click at [126, 52] on div "**********" at bounding box center [354, 221] width 458 height 384
click at [143, 52] on span "Ajustes de ponto" at bounding box center [157, 49] width 45 height 7
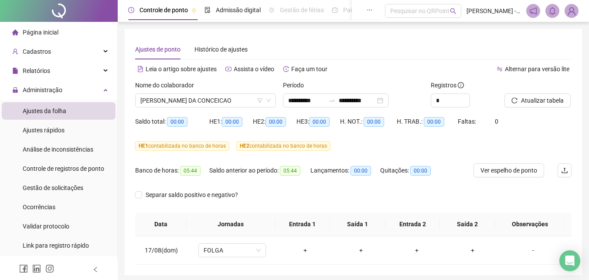
click at [55, 16] on div at bounding box center [59, 11] width 118 height 22
click at [33, 35] on span "Página inicial" at bounding box center [41, 32] width 36 height 7
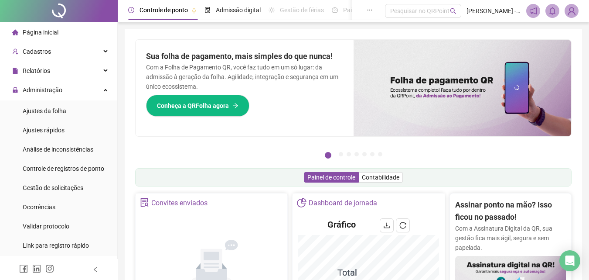
scroll to position [44, 0]
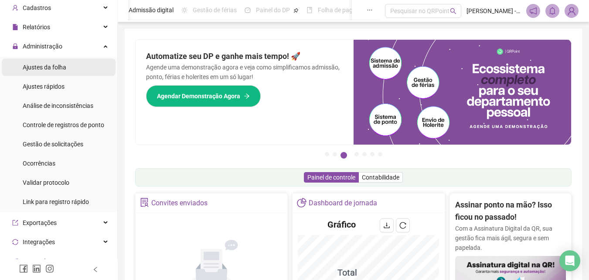
click at [54, 68] on span "Ajustes da folha" at bounding box center [45, 67] width 44 height 7
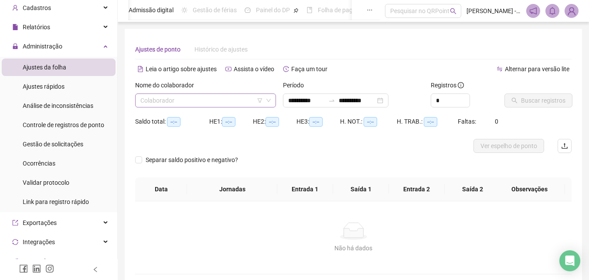
click at [173, 96] on input "search" at bounding box center [201, 100] width 123 height 13
click at [206, 103] on input "search" at bounding box center [201, 100] width 123 height 13
click at [204, 103] on input "search" at bounding box center [201, 100] width 123 height 13
click at [229, 102] on input "search" at bounding box center [201, 100] width 123 height 13
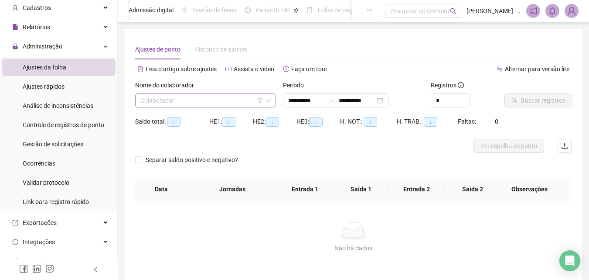
click at [229, 102] on input "search" at bounding box center [201, 100] width 123 height 13
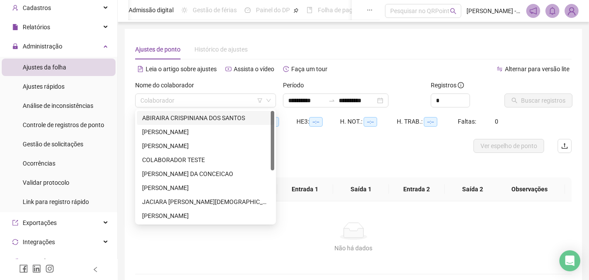
type input "**********"
click at [176, 146] on div "[PERSON_NAME]" at bounding box center [205, 146] width 127 height 10
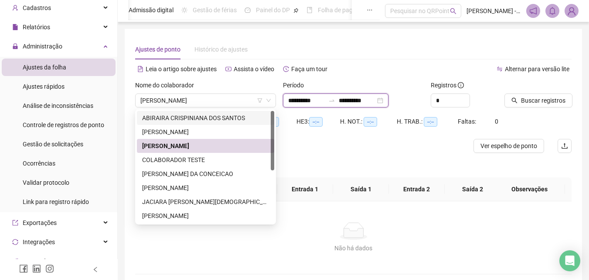
click at [311, 102] on input "**********" at bounding box center [306, 101] width 37 height 10
click at [536, 106] on button "Buscar registros" at bounding box center [539, 100] width 68 height 14
click at [537, 104] on span "Buscar registros" at bounding box center [543, 101] width 45 height 10
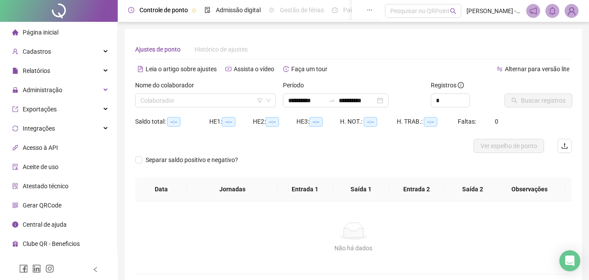
type input "**********"
click at [250, 99] on input "search" at bounding box center [201, 100] width 123 height 13
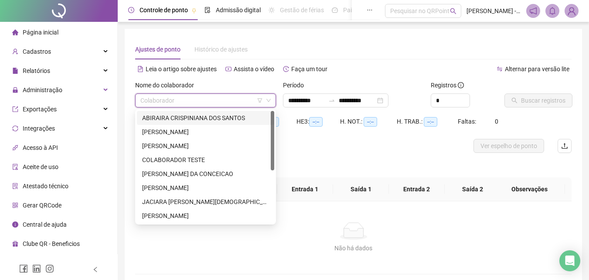
click at [175, 118] on div "ABIRAIRA CRISPINIANA DOS SANTOS" at bounding box center [205, 118] width 127 height 10
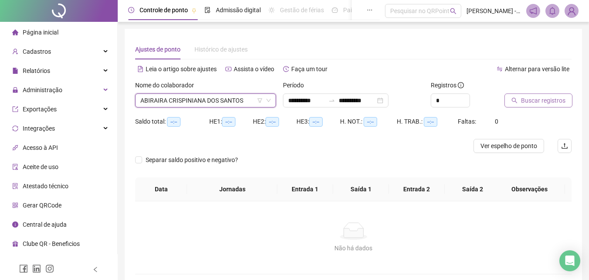
click at [539, 96] on span "Buscar registros" at bounding box center [543, 101] width 45 height 10
